Goal: Transaction & Acquisition: Download file/media

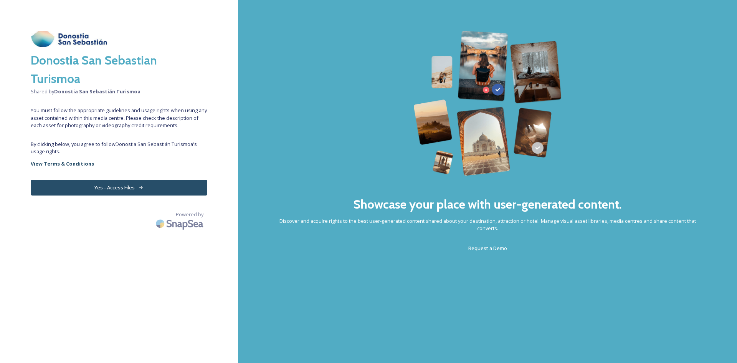
click at [122, 187] on button "Yes - Access Files" at bounding box center [119, 188] width 177 height 16
click at [133, 194] on button "Yes - Access Files" at bounding box center [119, 188] width 177 height 16
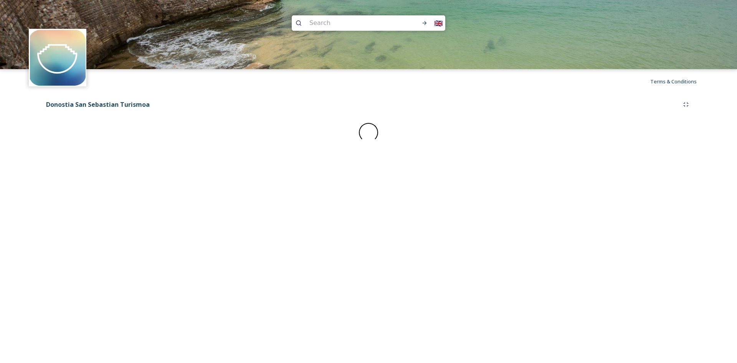
click at [130, 190] on div "🇬🇧 Terms & Conditions Shared by: Donostia San Sebastián Turismoa Donostia San S…" at bounding box center [368, 181] width 737 height 363
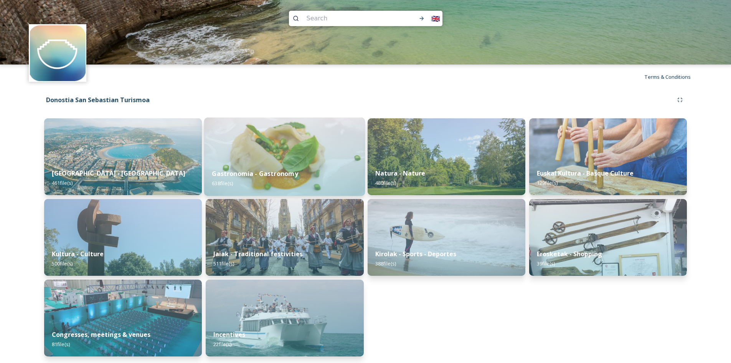
scroll to position [6, 0]
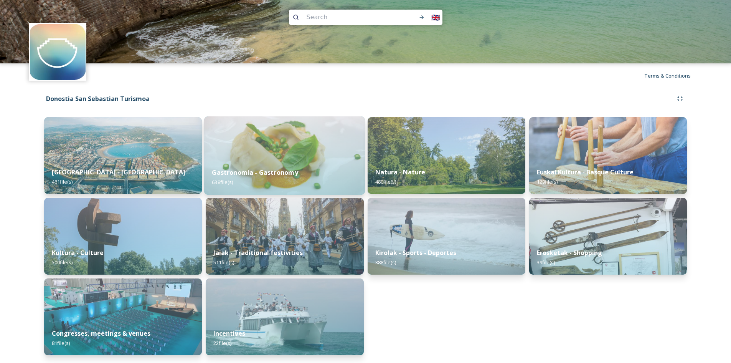
click at [288, 157] on img at bounding box center [284, 155] width 161 height 78
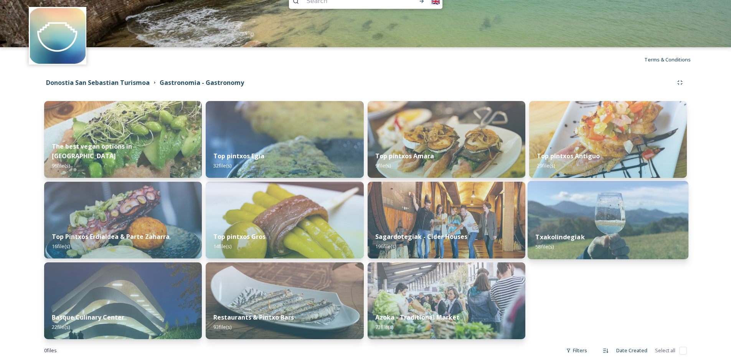
scroll to position [34, 0]
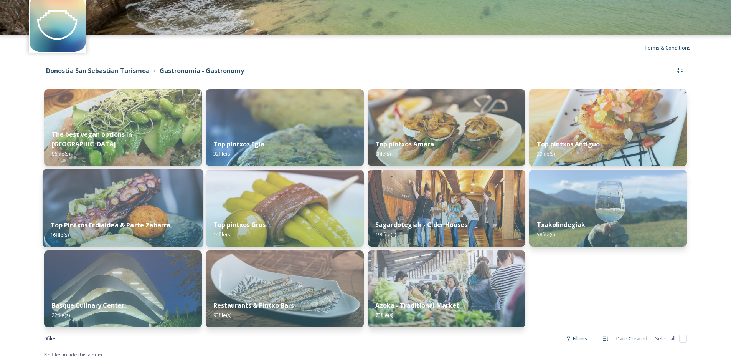
click at [116, 200] on img at bounding box center [123, 208] width 161 height 78
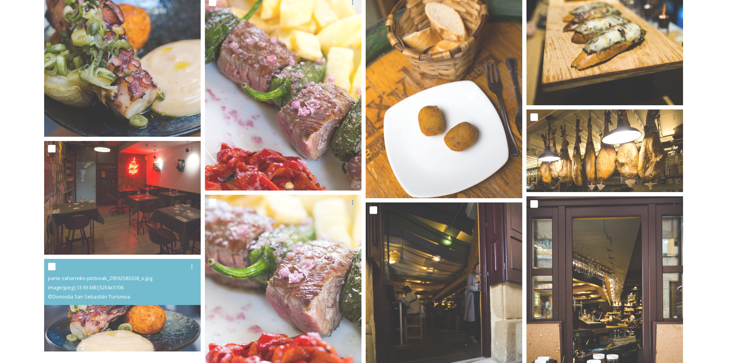
scroll to position [306, 0]
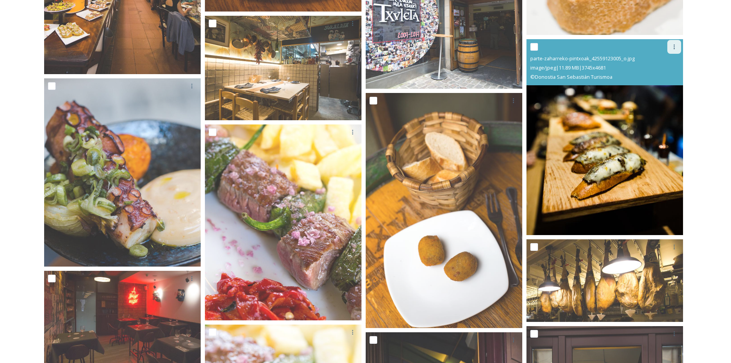
click at [672, 50] on icon at bounding box center [674, 47] width 6 height 6
click at [668, 81] on span "Download" at bounding box center [665, 78] width 23 height 7
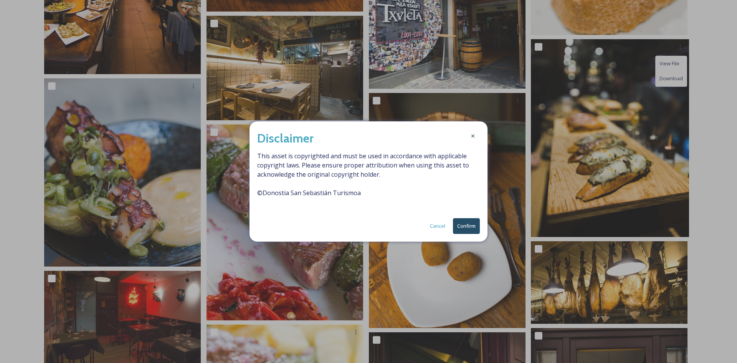
click at [463, 226] on button "Confirm" at bounding box center [466, 226] width 27 height 16
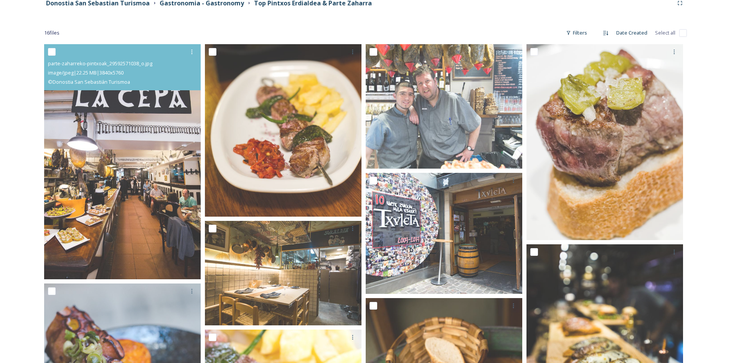
scroll to position [0, 0]
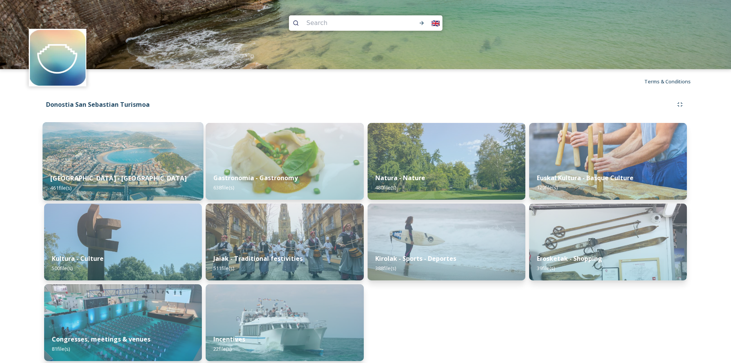
click at [84, 158] on img at bounding box center [123, 161] width 161 height 78
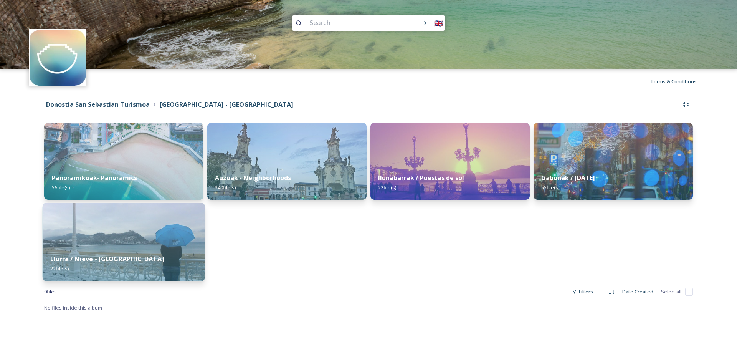
click at [111, 240] on img at bounding box center [124, 242] width 162 height 78
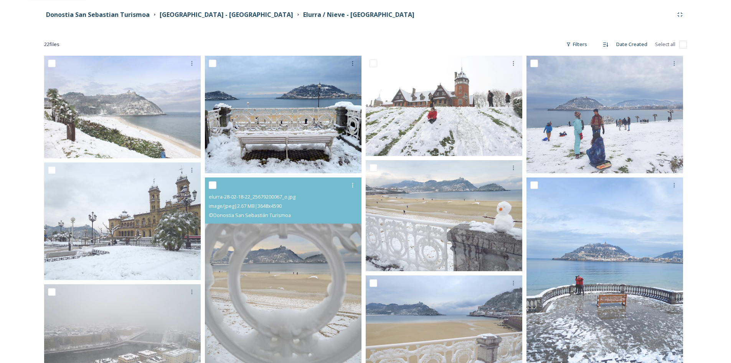
scroll to position [38, 0]
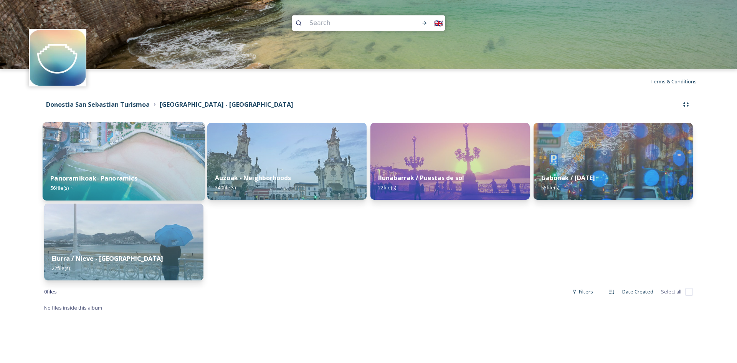
click at [124, 167] on div "Panoramikoak- Panoramics 56 file(s)" at bounding box center [124, 182] width 162 height 35
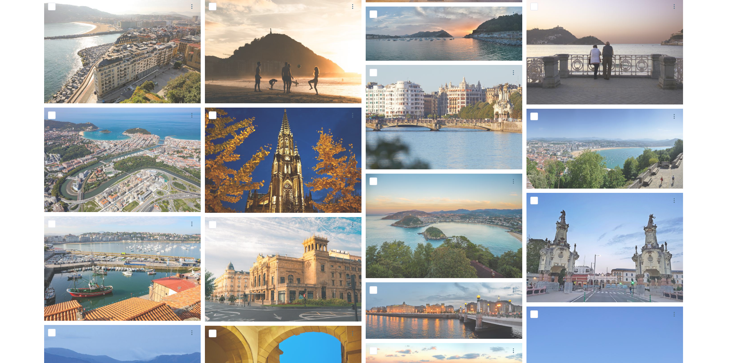
scroll to position [269, 0]
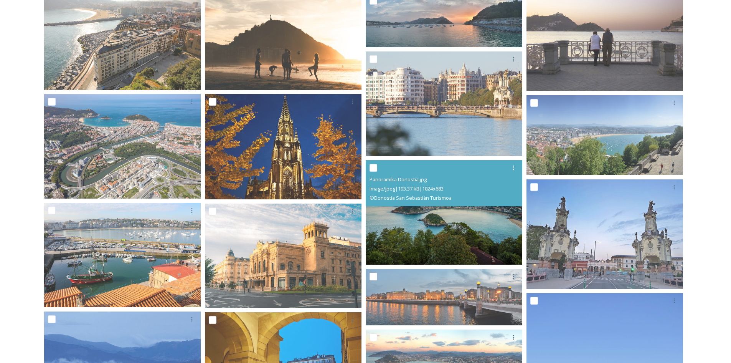
click at [442, 216] on img at bounding box center [444, 212] width 157 height 104
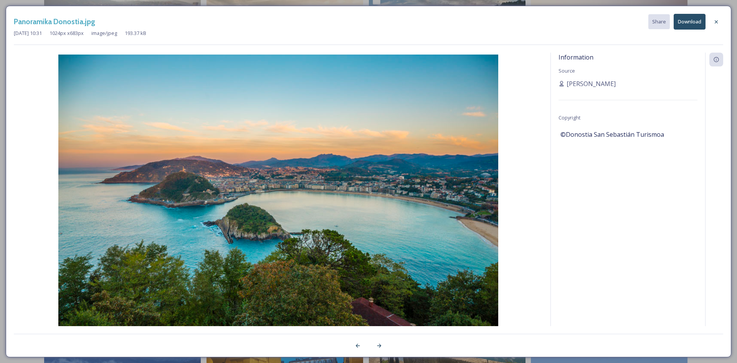
click at [690, 22] on button "Download" at bounding box center [690, 22] width 32 height 16
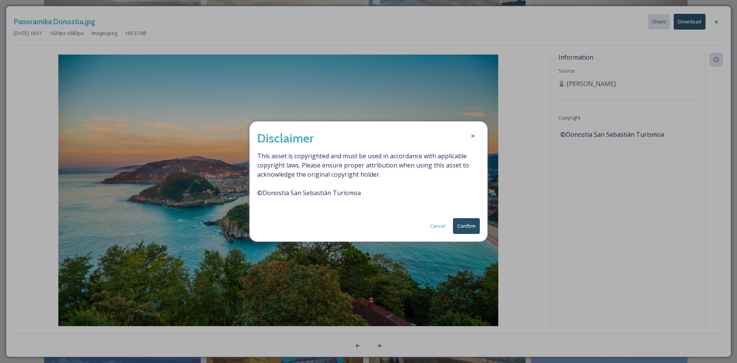
click at [465, 225] on button "Confirm" at bounding box center [466, 226] width 27 height 16
